Goal: Information Seeking & Learning: Learn about a topic

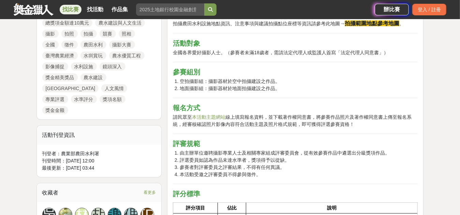
scroll to position [307, 0]
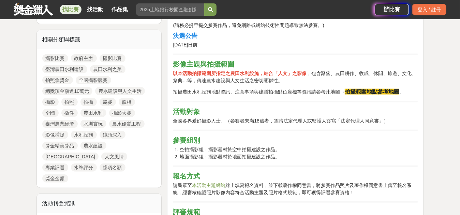
click at [375, 91] on strong "拍攝範圍地點參考地圖" at bounding box center [372, 92] width 55 height 6
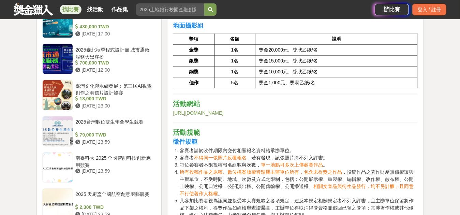
scroll to position [717, 0]
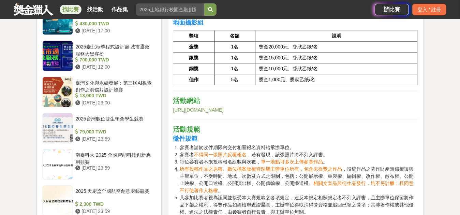
click at [193, 109] on link "https://theme.ia.gov.tw/camera/" at bounding box center [198, 109] width 50 height 5
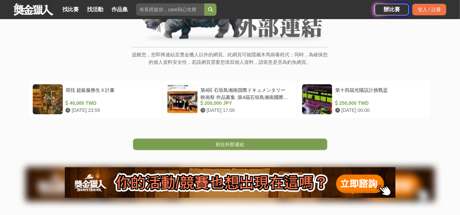
scroll to position [102, 0]
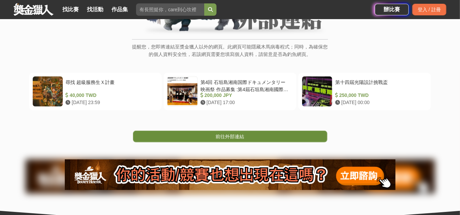
click at [230, 136] on span "前往外部連結" at bounding box center [230, 136] width 29 height 5
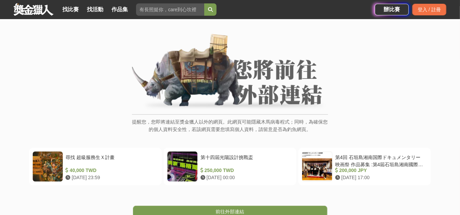
scroll to position [68, 0]
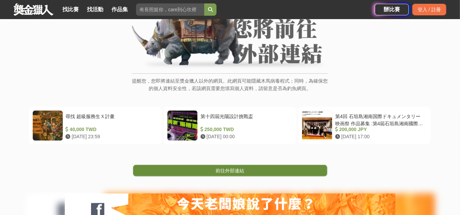
click at [235, 170] on span "前往外部連結" at bounding box center [230, 170] width 29 height 5
